Goal: Find specific page/section: Find specific page/section

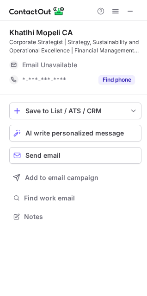
scroll to position [204, 147]
